Goal: Task Accomplishment & Management: Complete application form

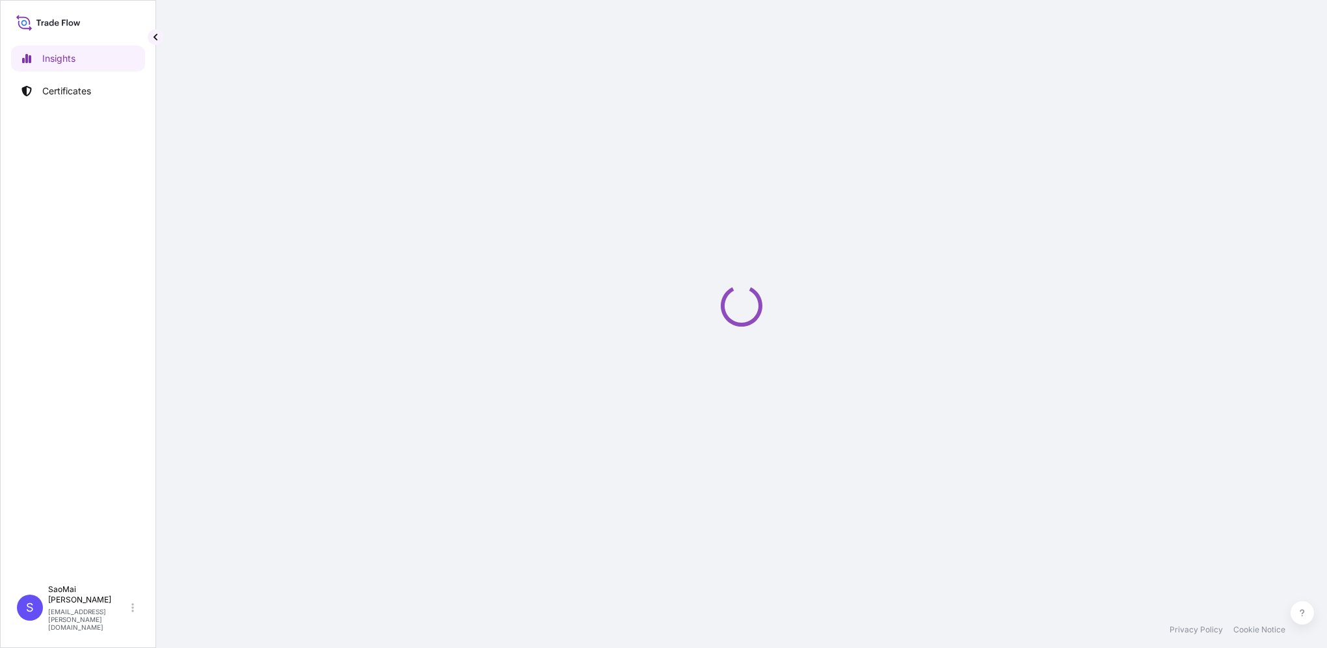
select select "2025"
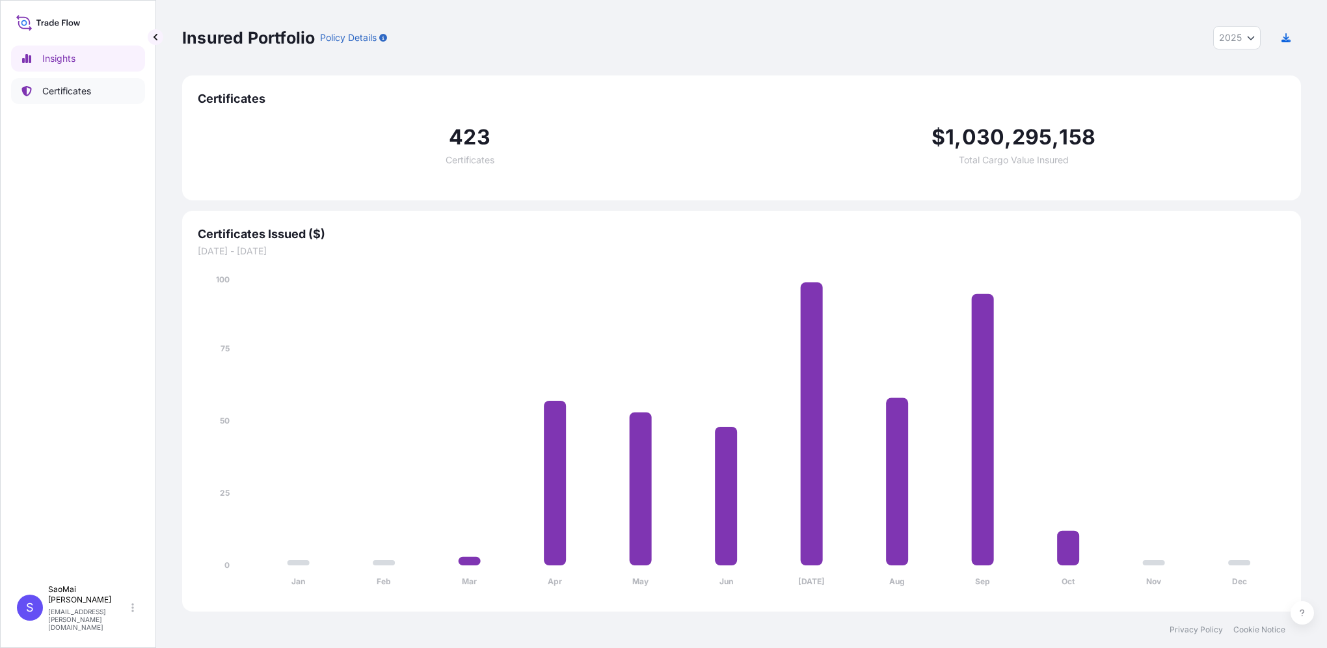
click at [65, 83] on link "Certificates" at bounding box center [78, 91] width 134 height 26
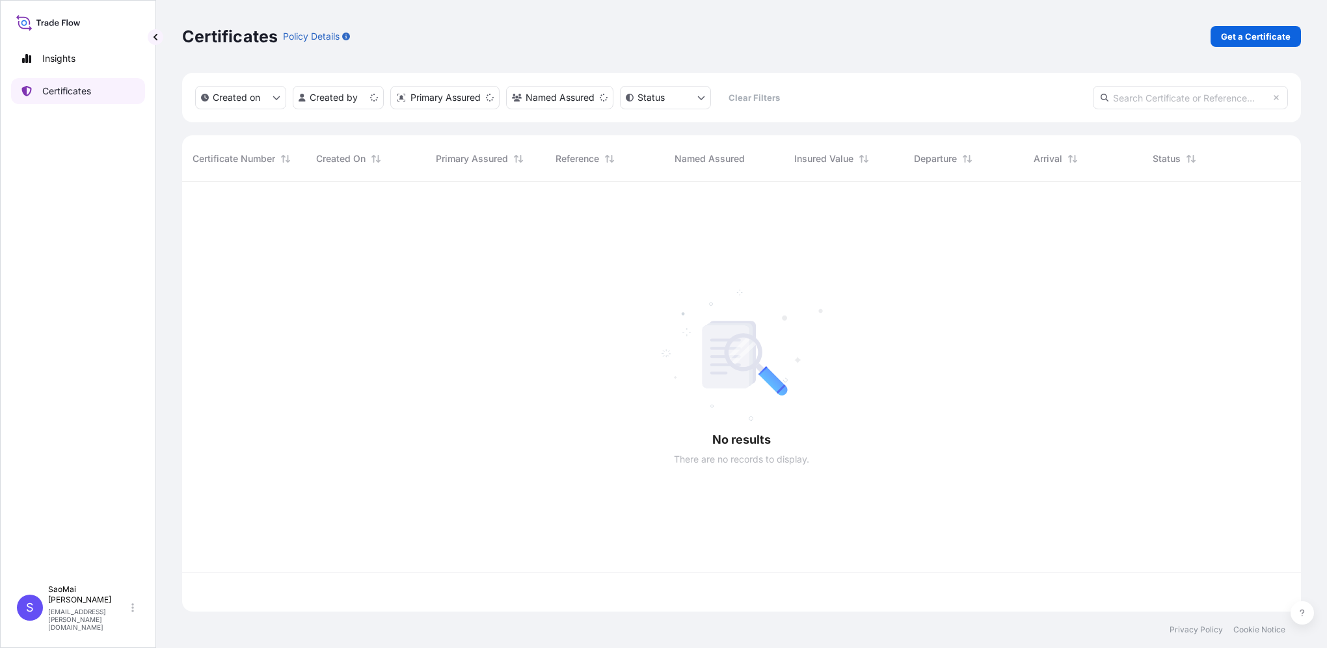
scroll to position [427, 1109]
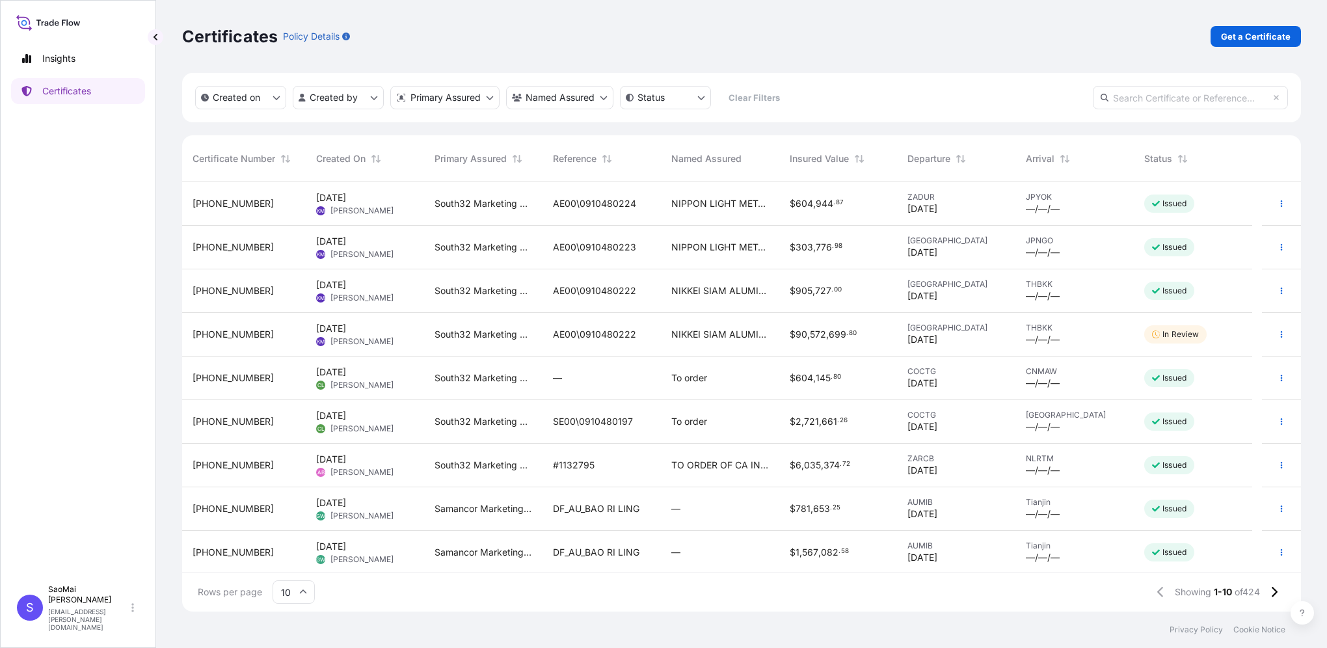
click at [213, 334] on span "[PHONE_NUMBER]" at bounding box center [233, 334] width 81 height 13
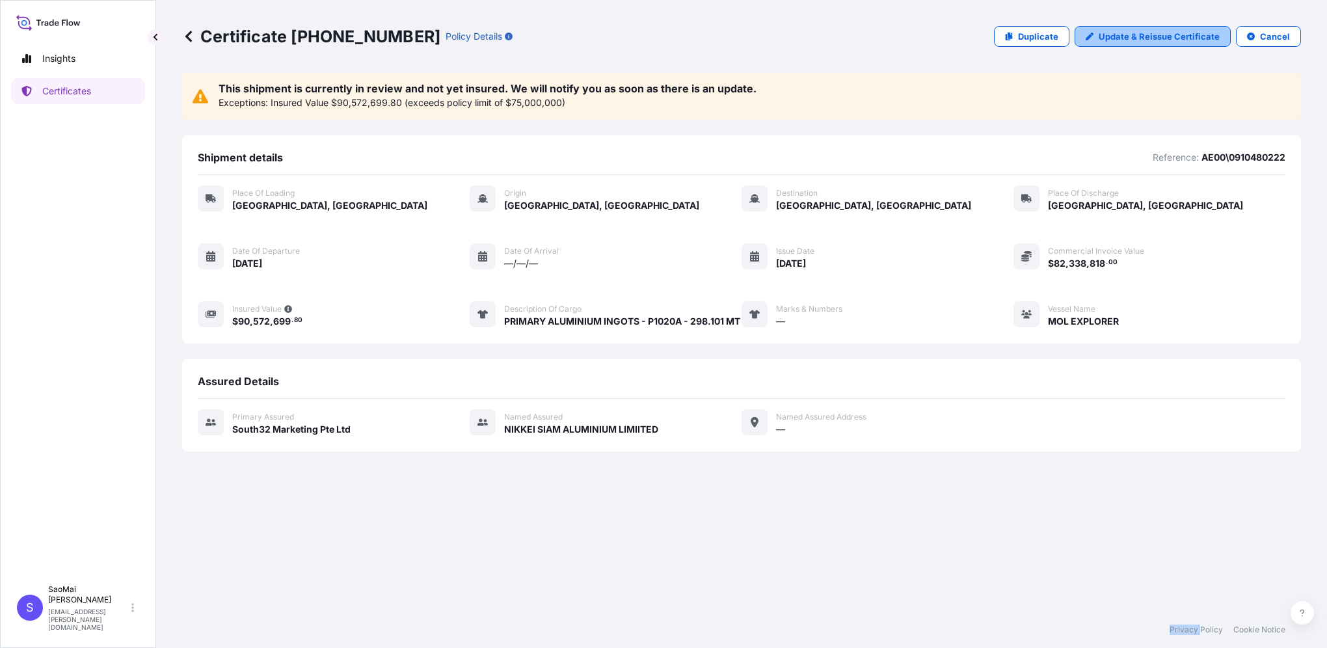
click at [1132, 38] on p "Update & Reissue Certificate" at bounding box center [1159, 36] width 121 height 13
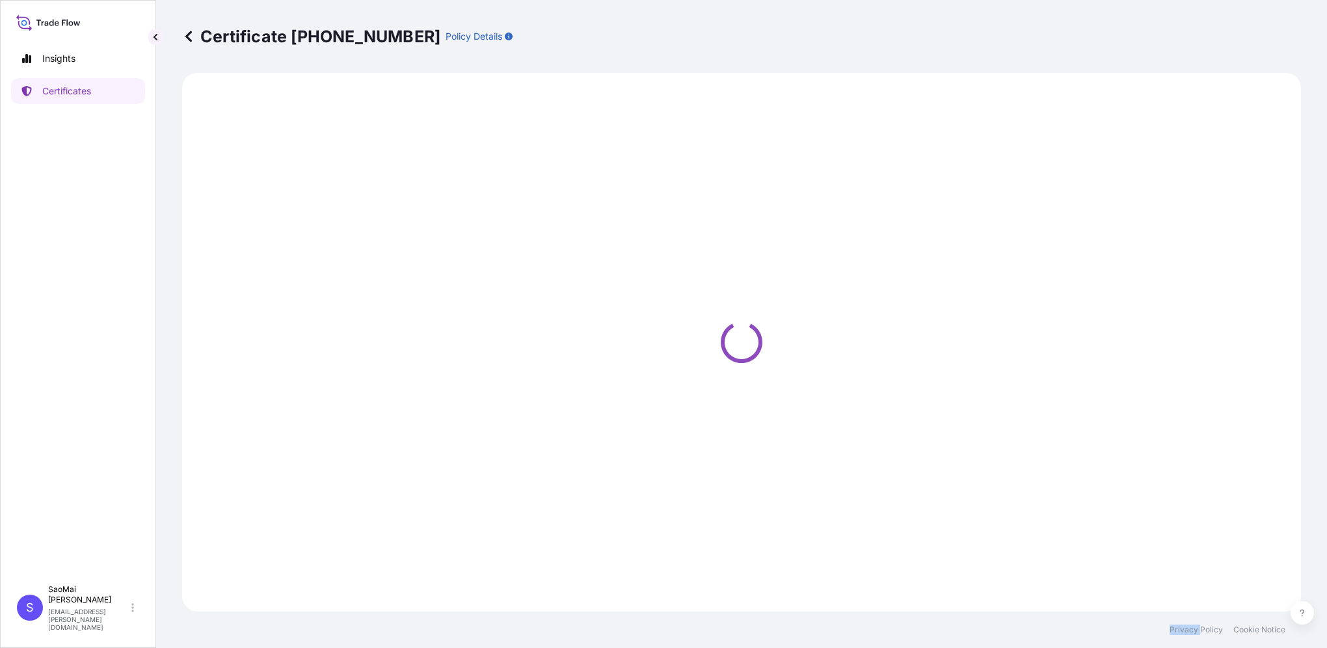
select select "Road / [GEOGRAPHIC_DATA]"
select select "Sea"
select select "Road / [GEOGRAPHIC_DATA]"
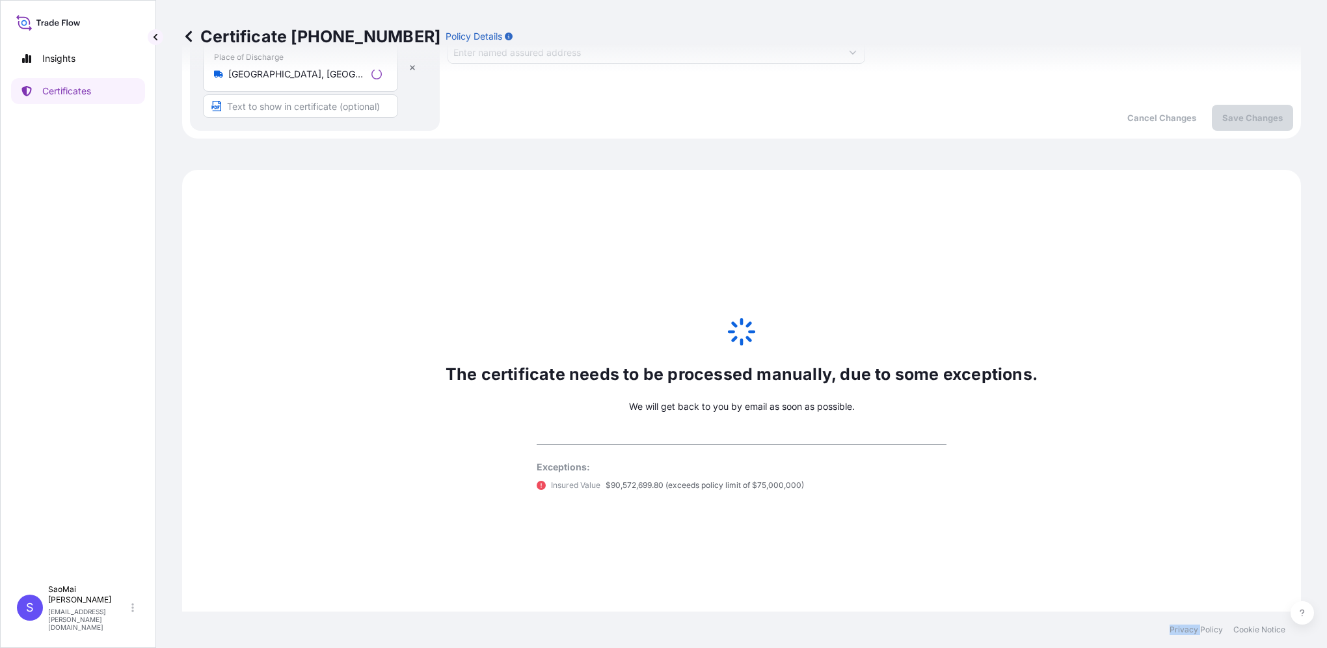
scroll to position [563, 0]
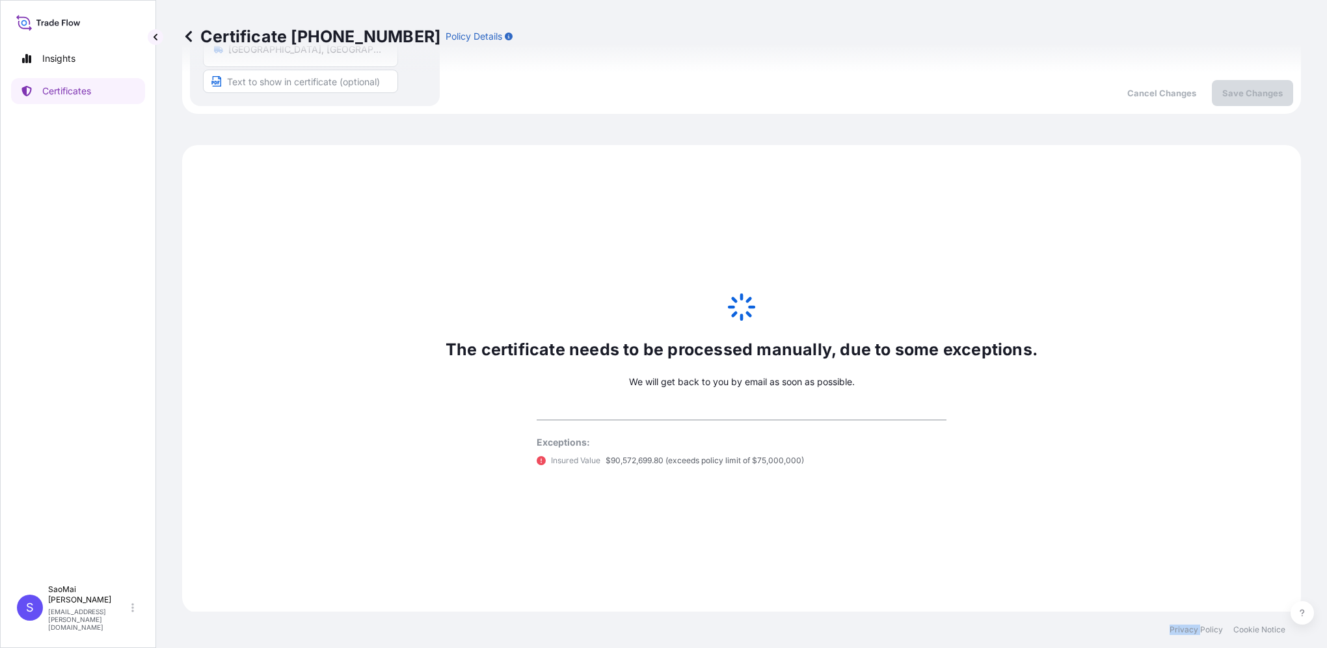
select select "31709"
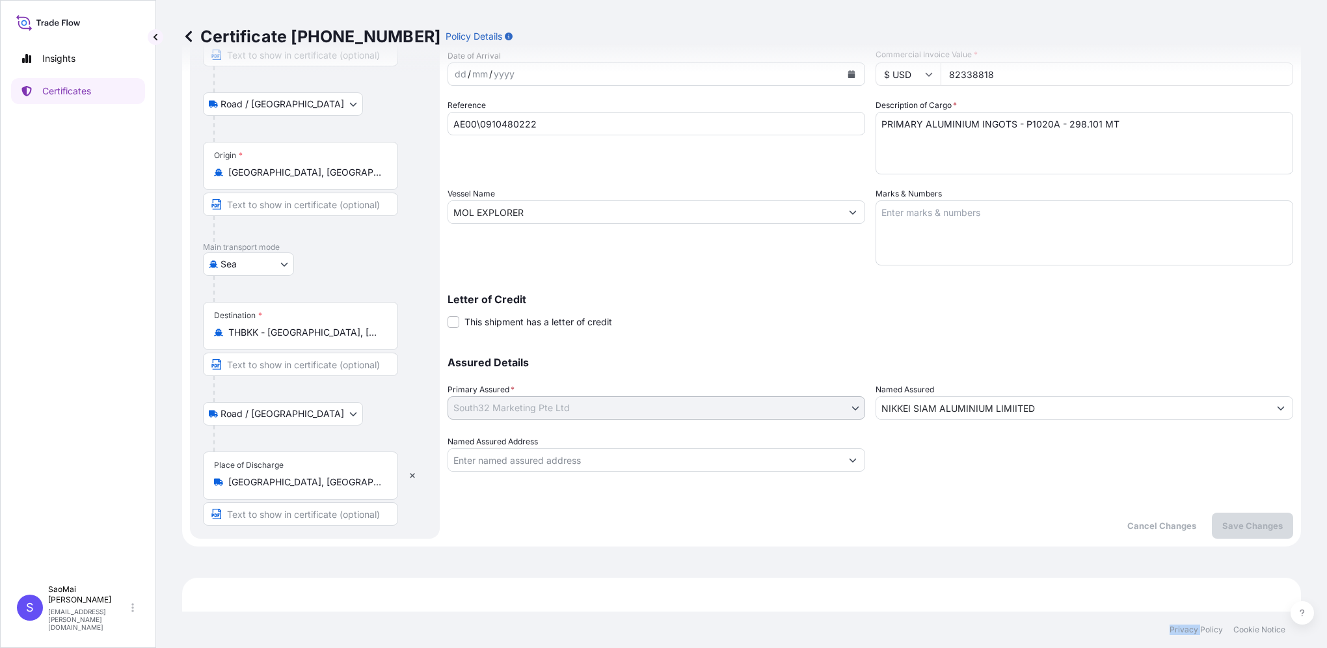
scroll to position [0, 0]
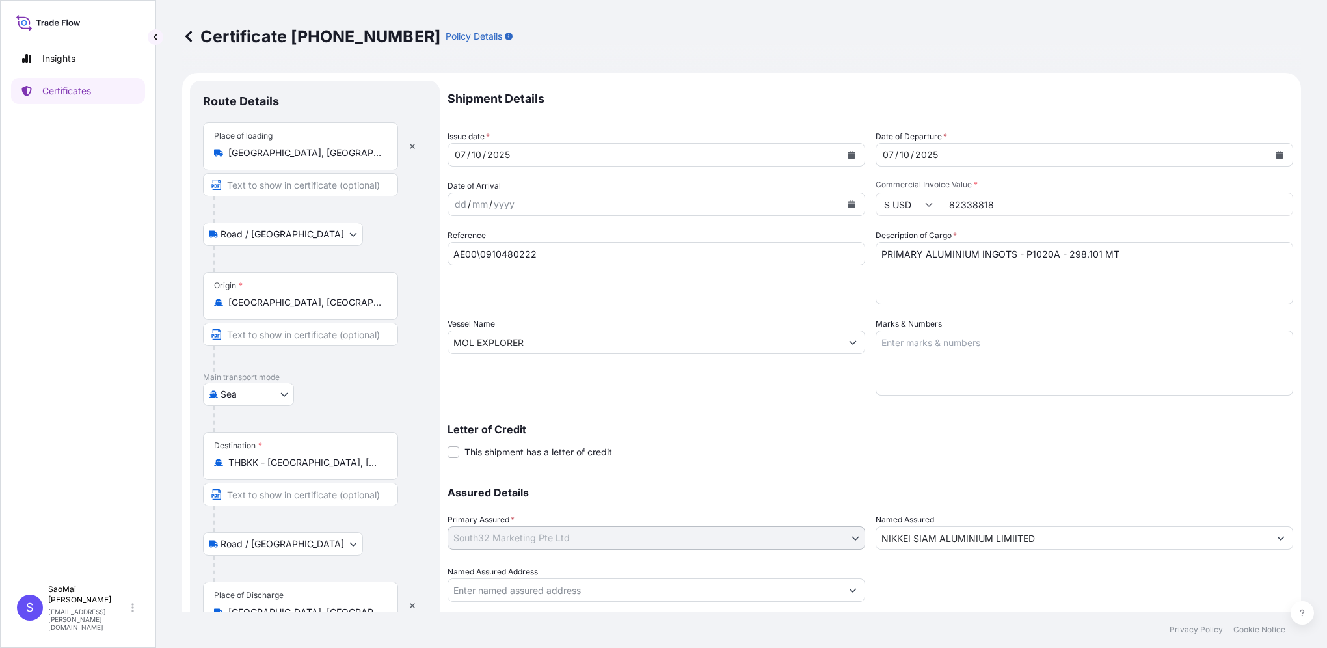
click at [446, 36] on p "Policy Details" at bounding box center [474, 36] width 57 height 13
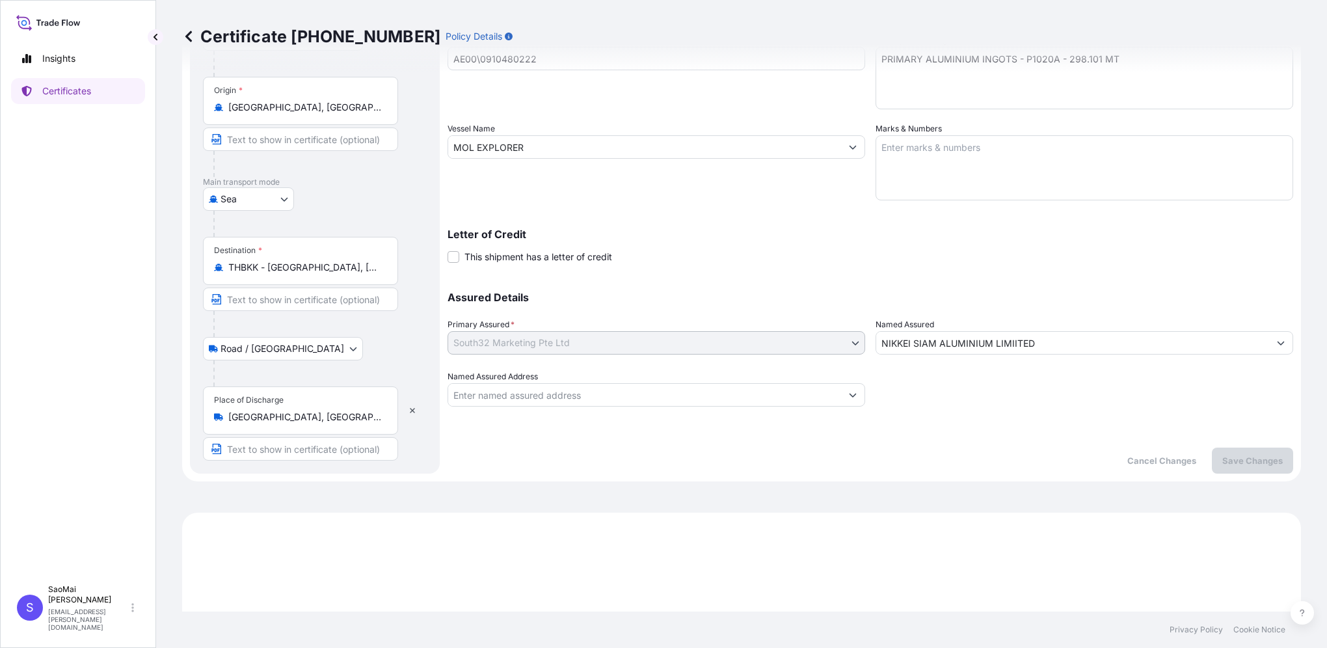
click at [187, 34] on icon at bounding box center [188, 36] width 7 height 11
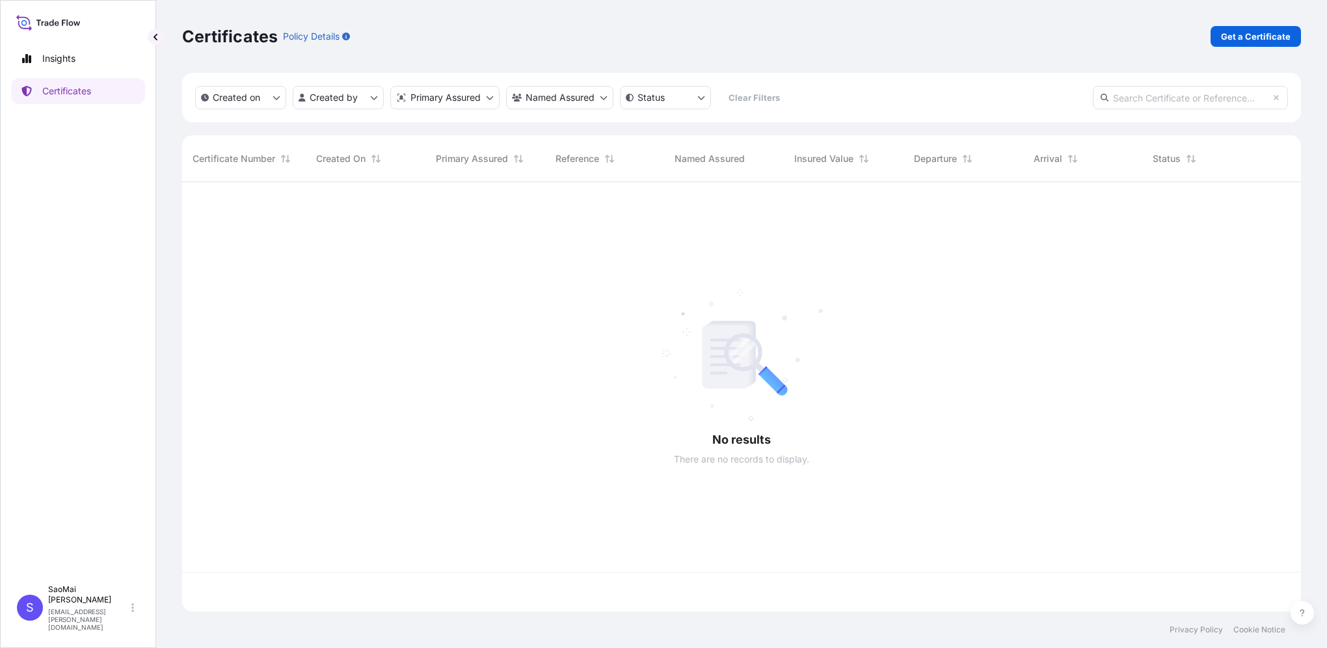
scroll to position [427, 1109]
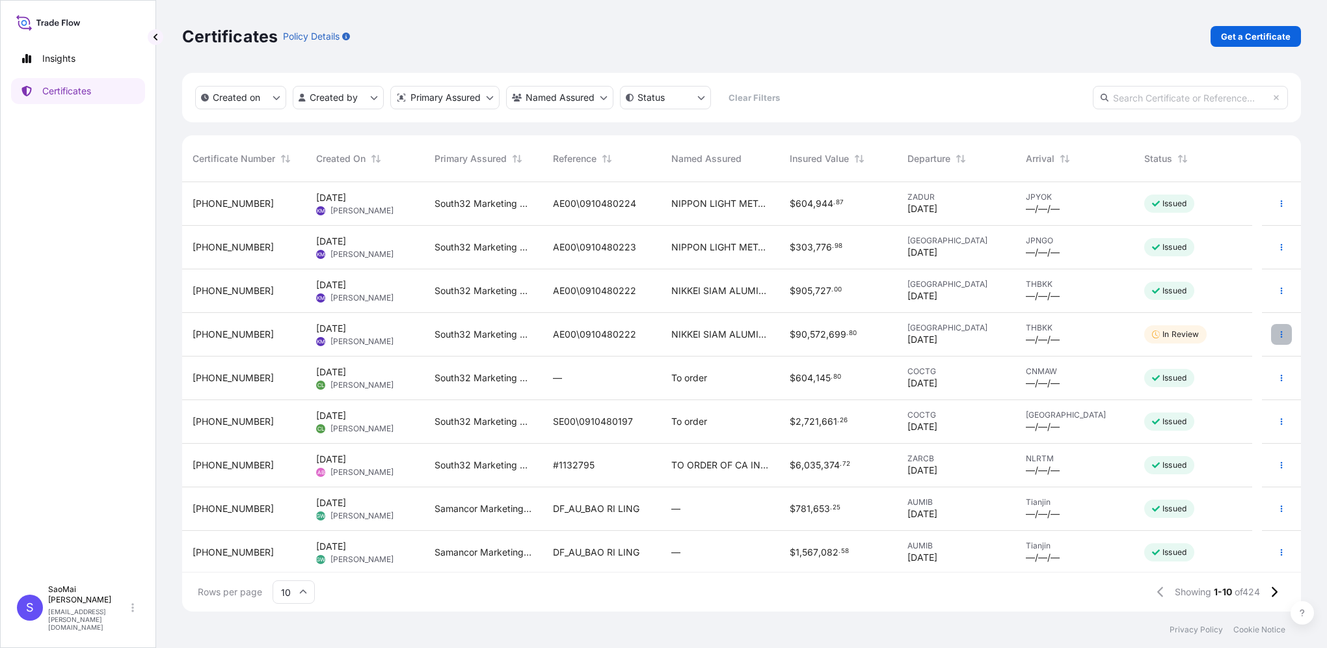
click at [1275, 334] on button "button" at bounding box center [1281, 334] width 21 height 21
click at [1190, 364] on p "Edit details" at bounding box center [1188, 360] width 47 height 13
select select "Road / [GEOGRAPHIC_DATA]"
select select "Sea"
select select "Road / [GEOGRAPHIC_DATA]"
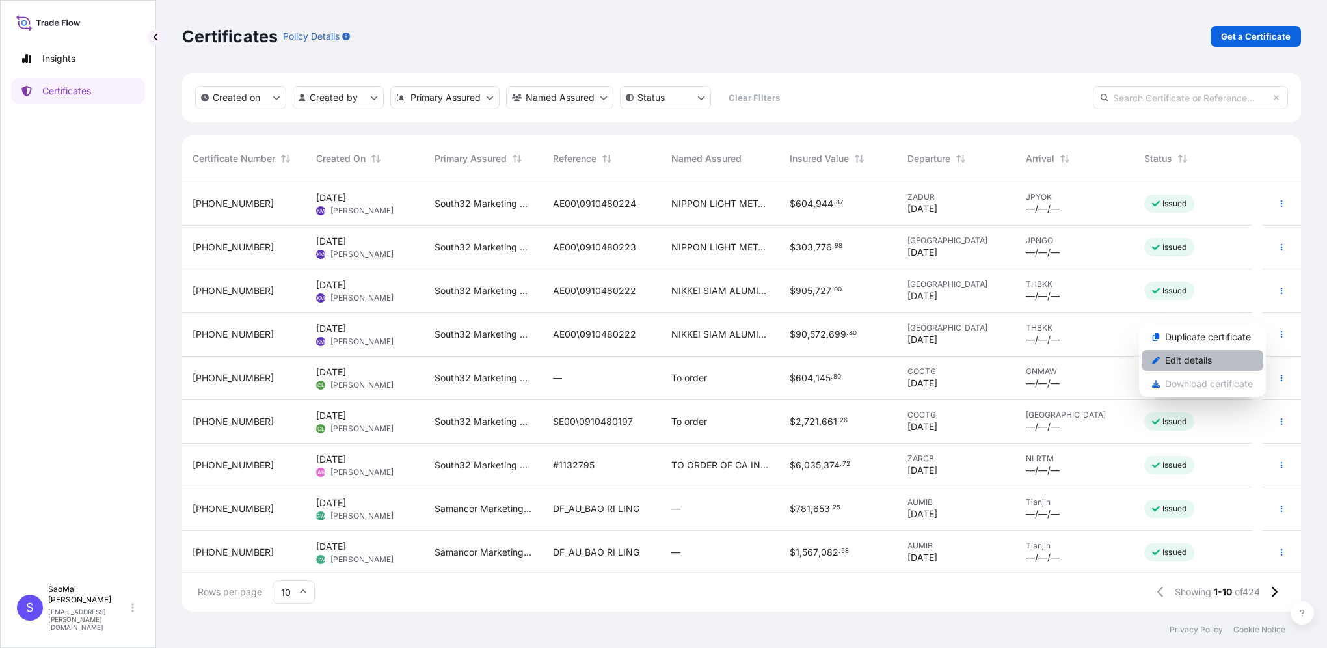
select select "31709"
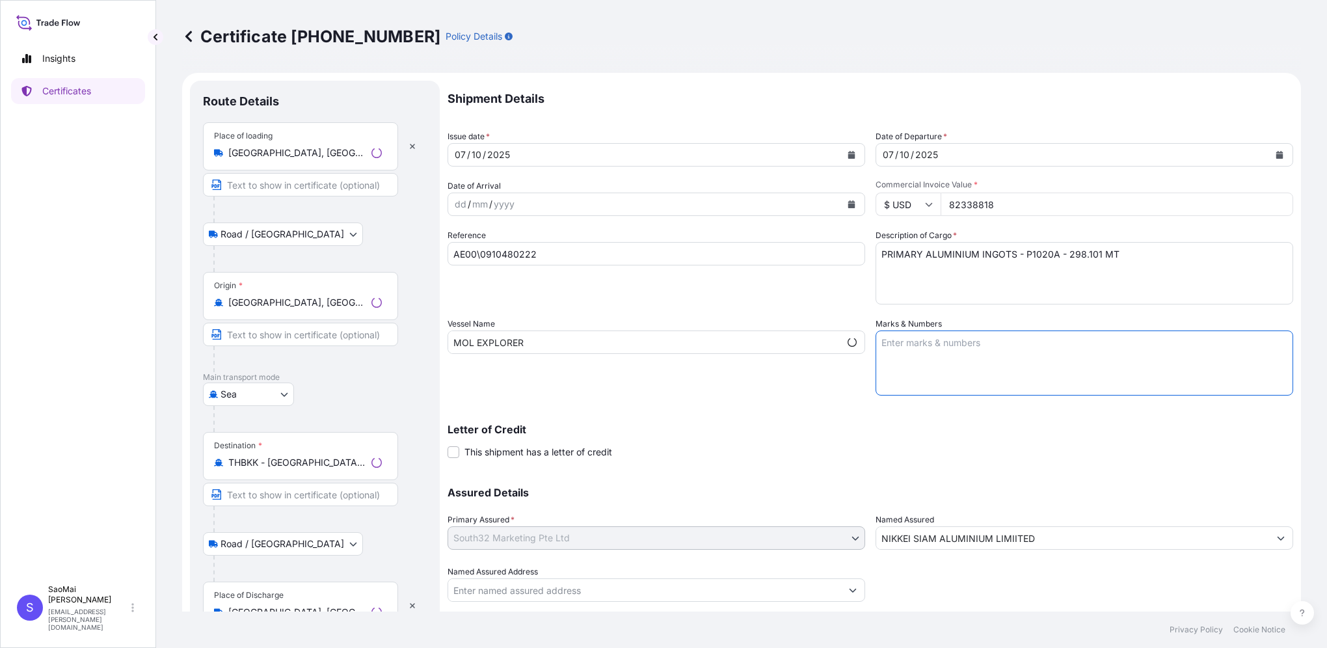
click at [1190, 364] on textarea "Marks & Numbers" at bounding box center [1085, 363] width 418 height 65
click at [505, 36] on icon "button" at bounding box center [509, 37] width 8 height 8
